Goal: Transaction & Acquisition: Purchase product/service

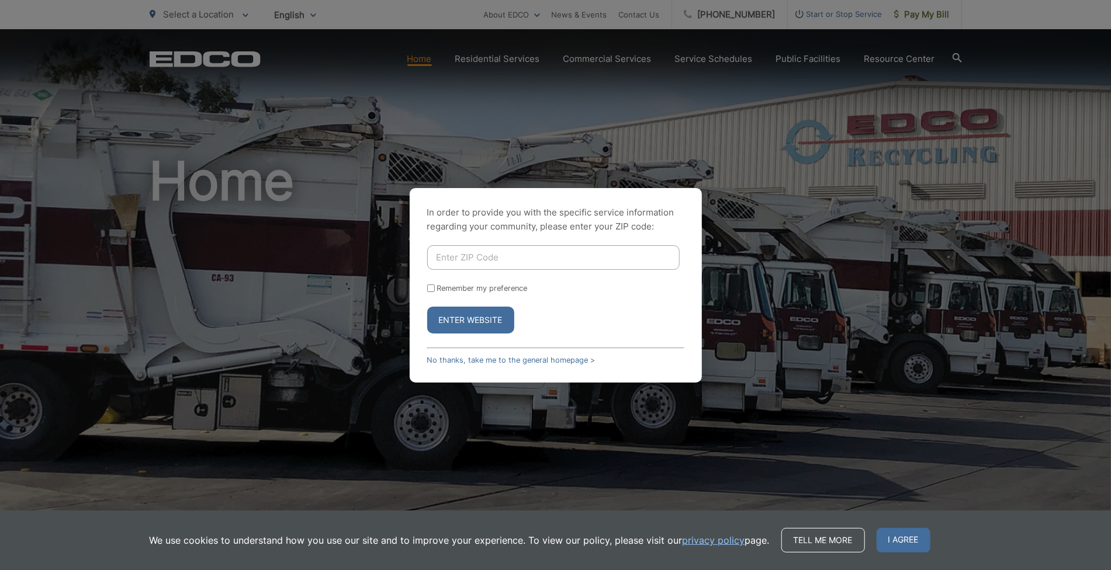
click at [490, 257] on input "Enter ZIP Code" at bounding box center [553, 257] width 252 height 25
type input "92029"
click at [470, 320] on button "Enter Website" at bounding box center [470, 320] width 87 height 27
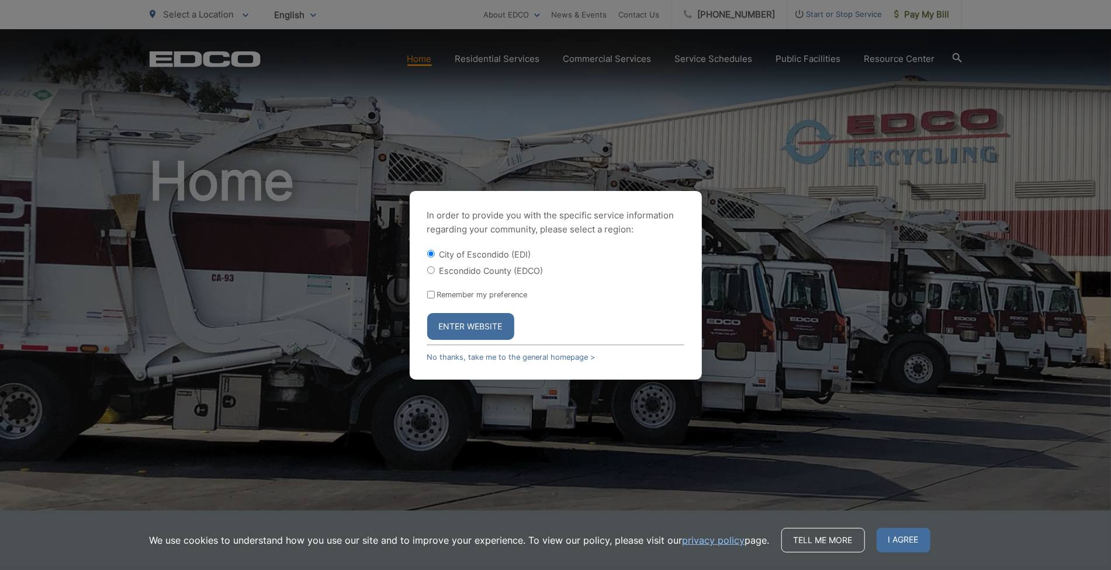
click at [463, 269] on label "Escondido County (EDCO)" at bounding box center [491, 271] width 104 height 10
click at [435, 269] on input "Escondido County (EDCO)" at bounding box center [431, 270] width 8 height 8
radio input "true"
click at [482, 329] on button "Enter Website" at bounding box center [470, 326] width 87 height 27
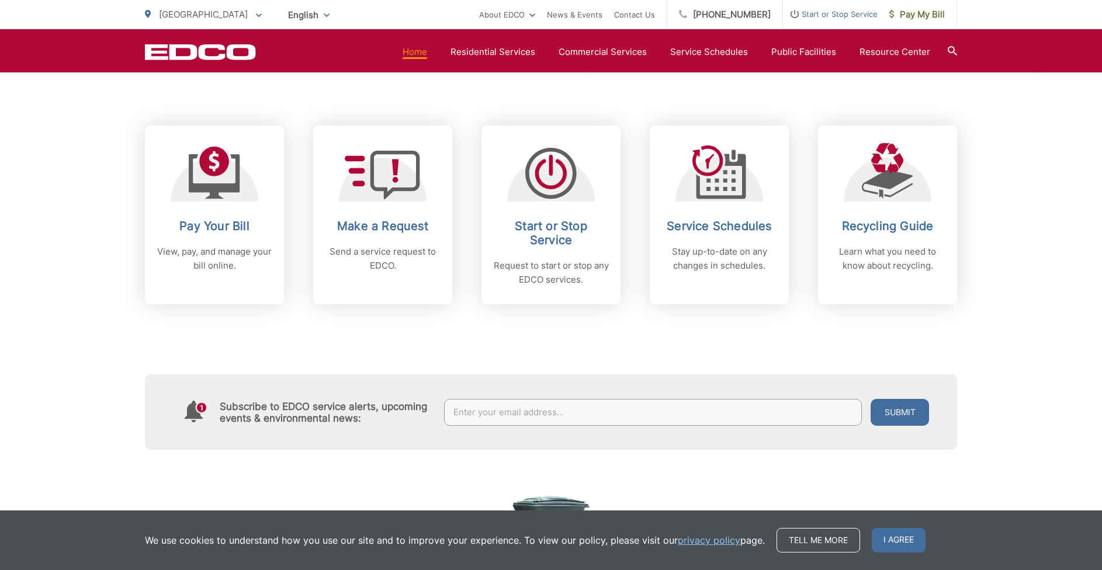
scroll to position [458, 0]
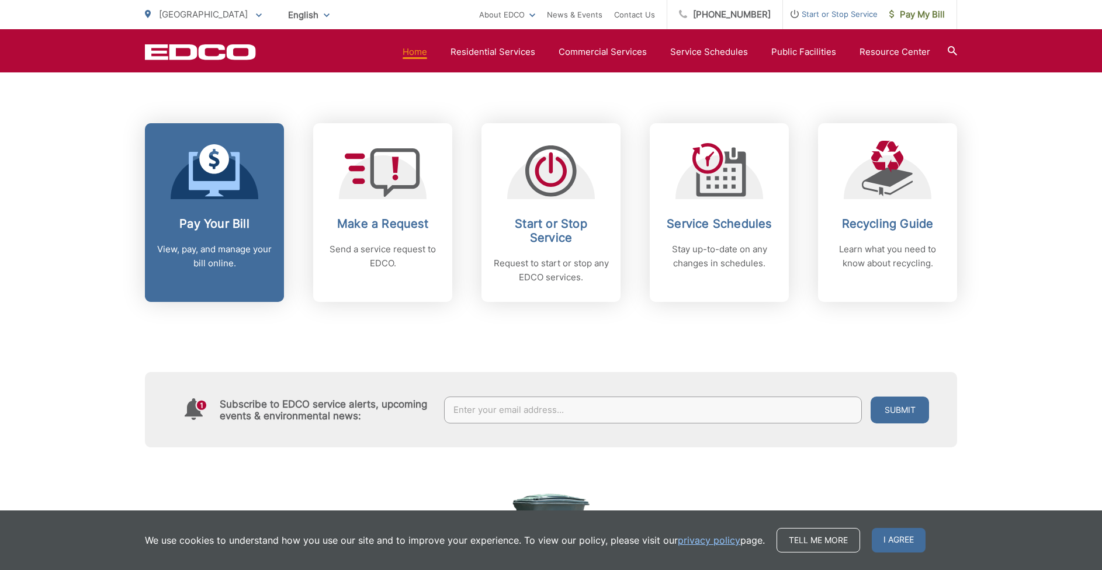
click at [223, 196] on icon at bounding box center [214, 170] width 51 height 53
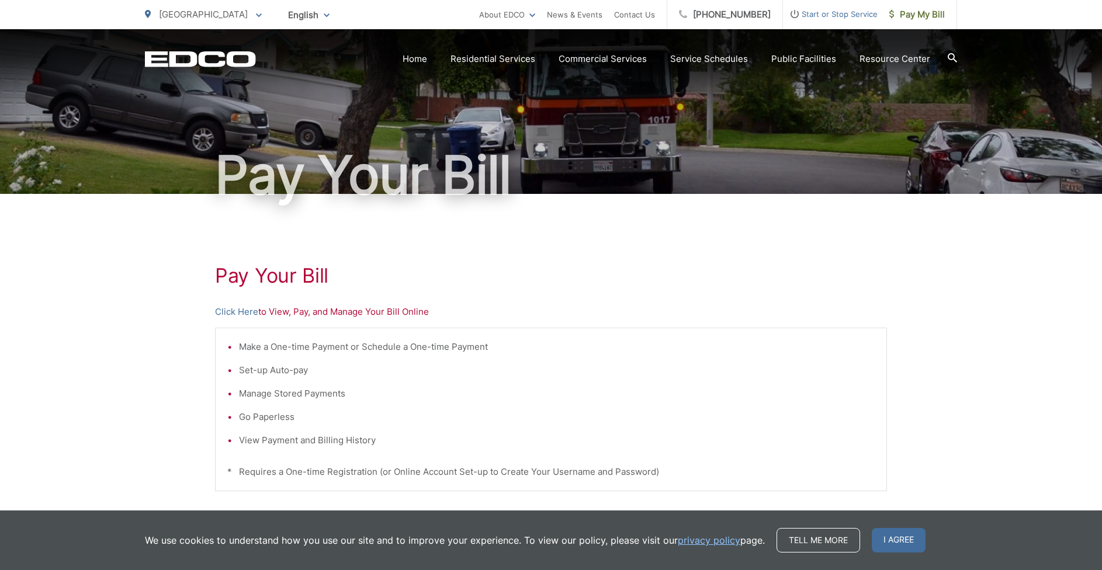
scroll to position [58, 0]
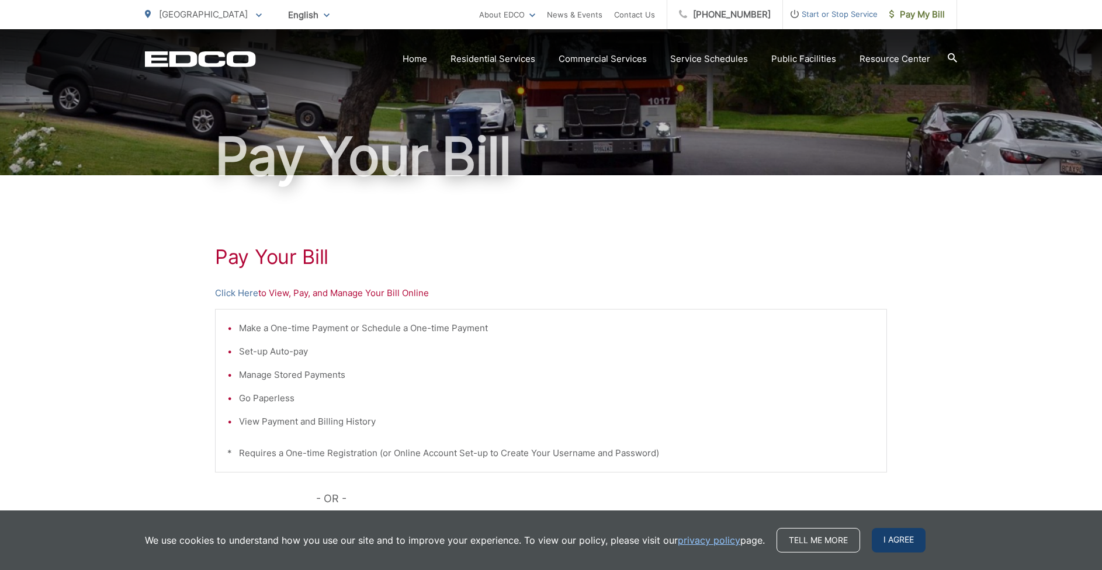
click at [895, 539] on span "I agree" at bounding box center [899, 540] width 54 height 25
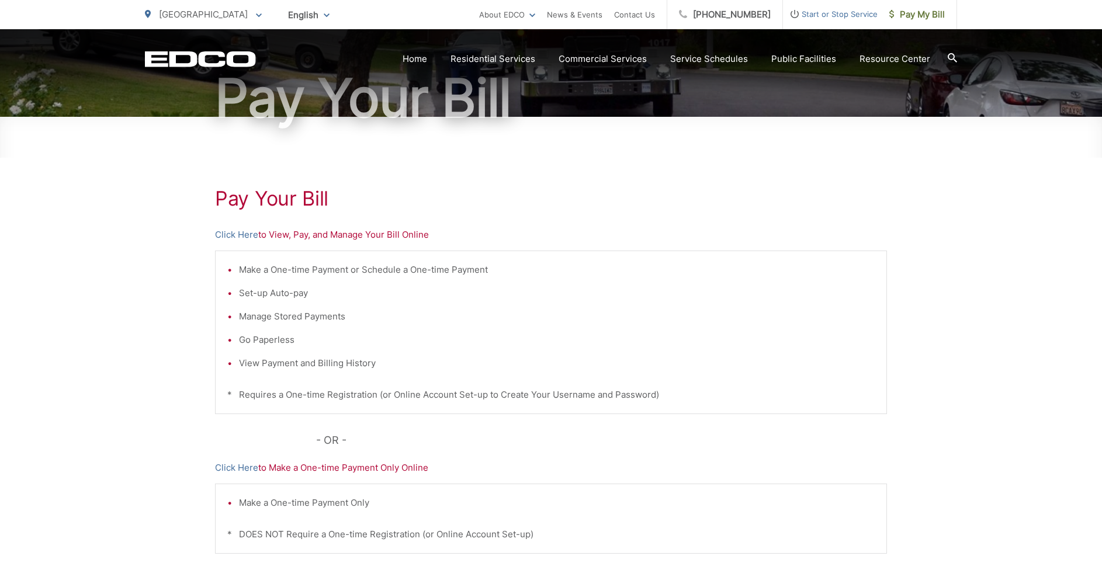
scroll to position [117, 0]
click at [245, 235] on link "Click Here" at bounding box center [236, 235] width 43 height 14
